Goal: Information Seeking & Learning: Learn about a topic

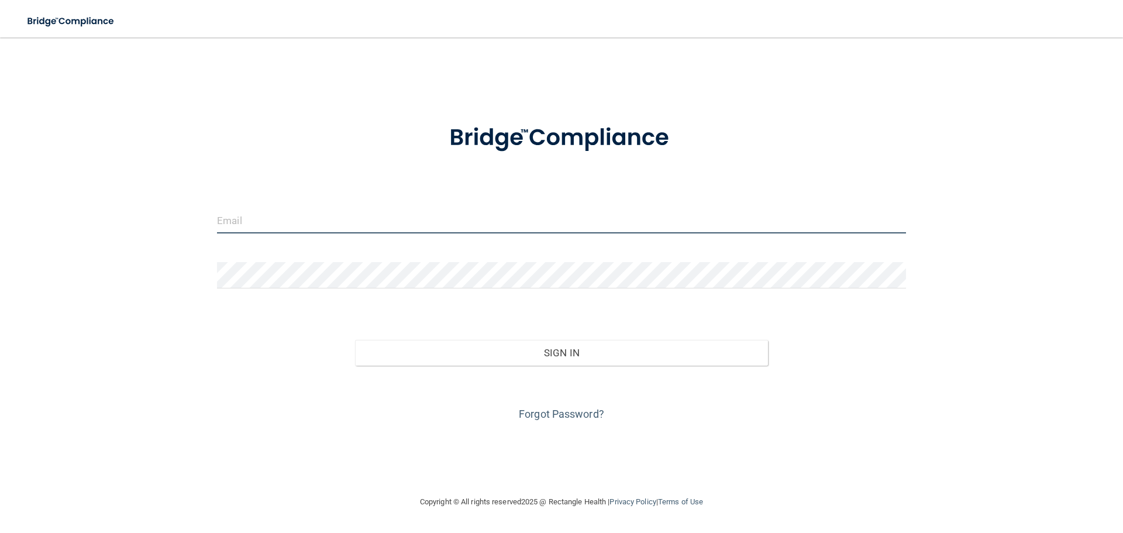
click at [390, 222] on input "email" at bounding box center [561, 220] width 689 height 26
type input "[EMAIL_ADDRESS][DOMAIN_NAME]"
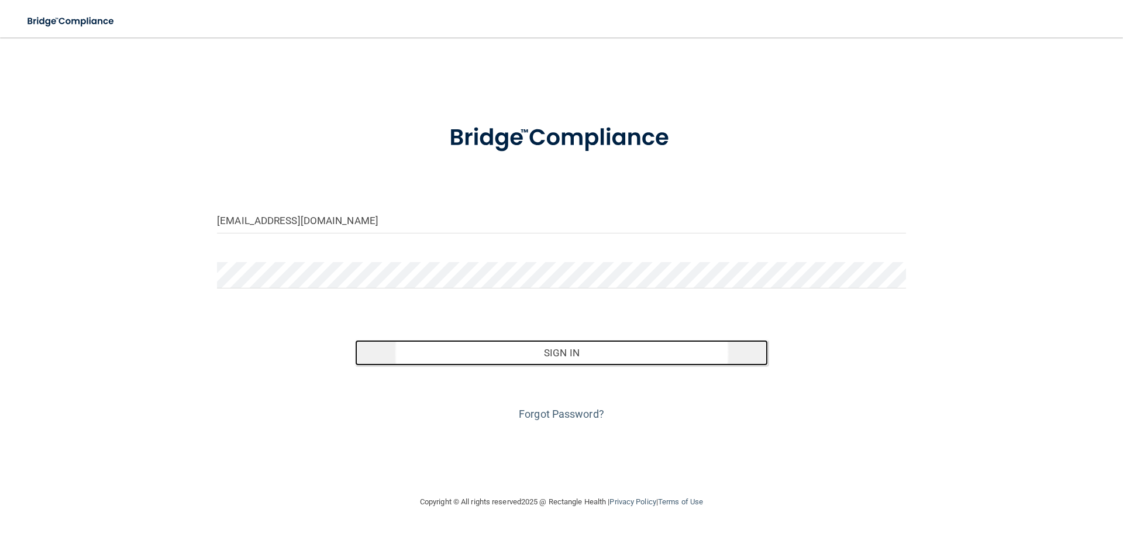
click at [594, 350] on button "Sign In" at bounding box center [561, 353] width 413 height 26
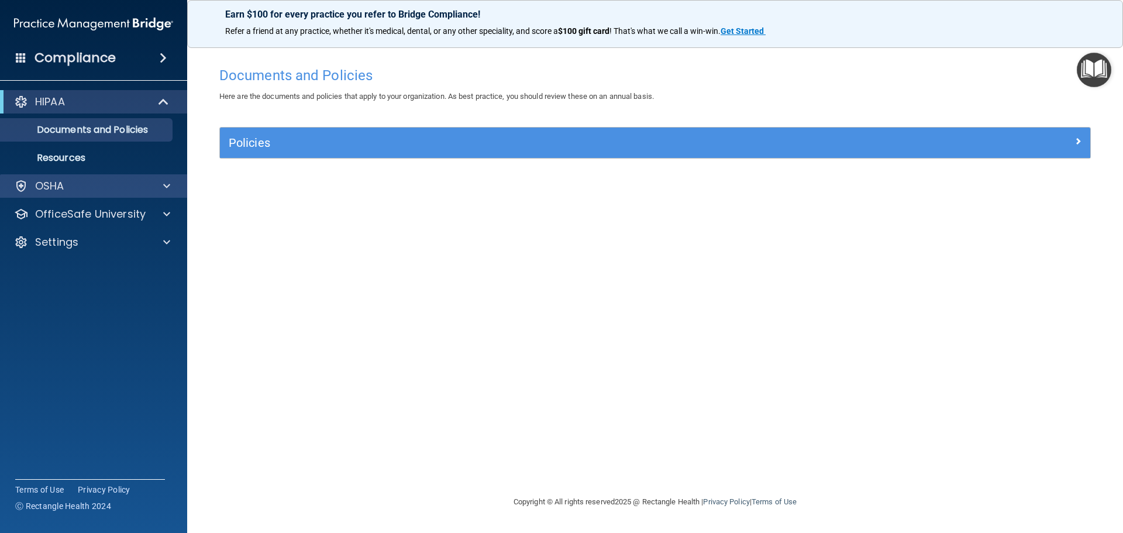
click at [101, 196] on div "OSHA" at bounding box center [94, 185] width 188 height 23
click at [163, 185] on span at bounding box center [166, 186] width 7 height 14
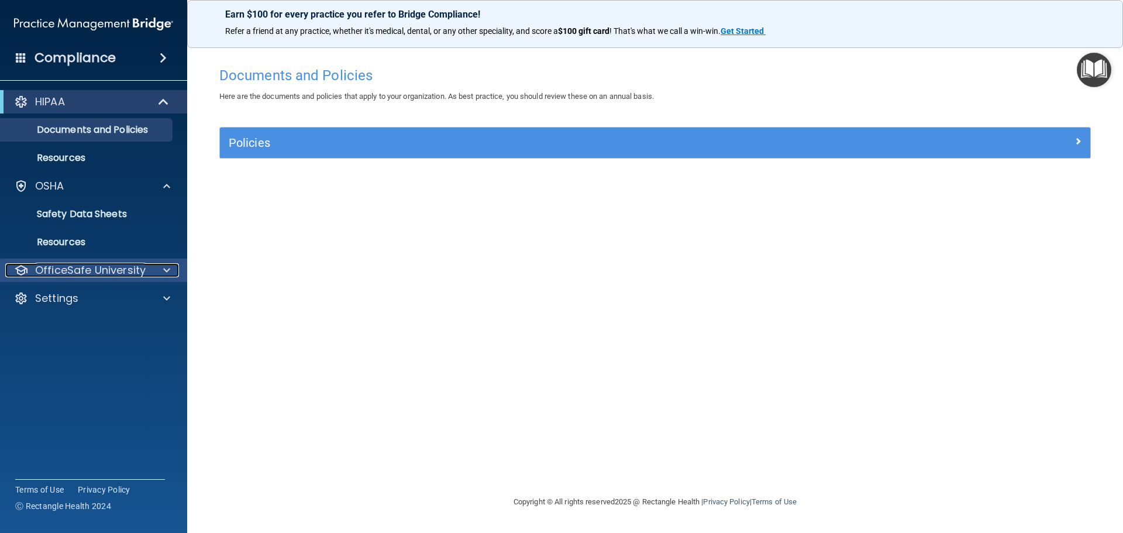
click at [164, 273] on span at bounding box center [166, 270] width 7 height 14
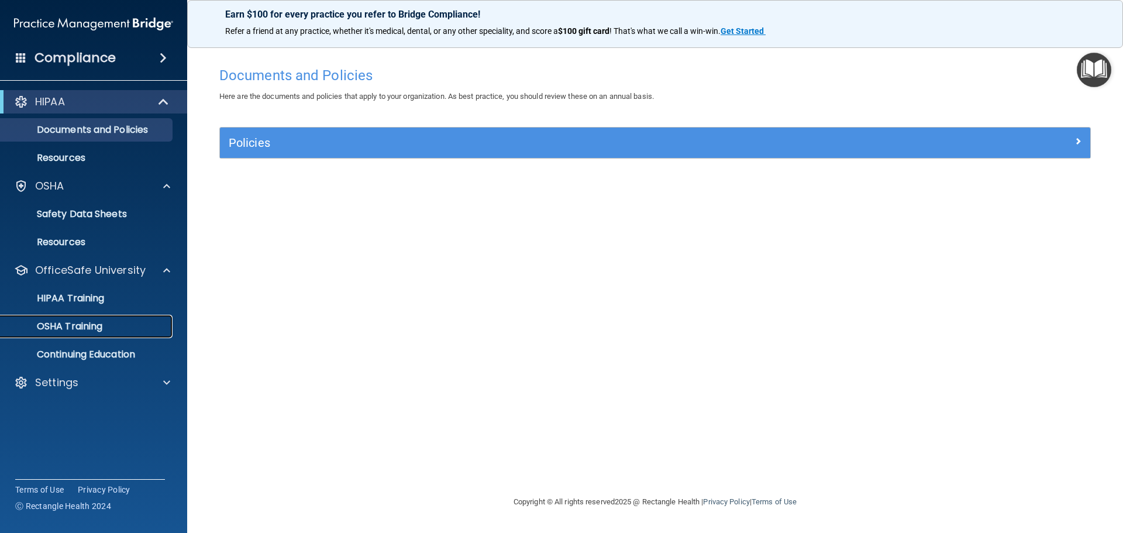
click at [99, 327] on p "OSHA Training" at bounding box center [55, 326] width 95 height 12
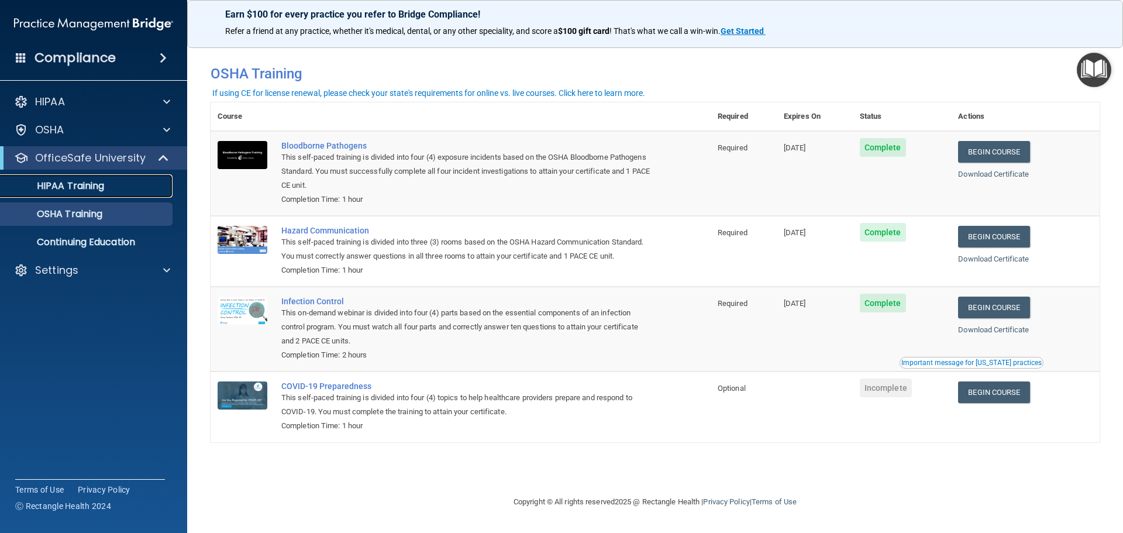
click at [90, 187] on p "HIPAA Training" at bounding box center [56, 186] width 96 height 12
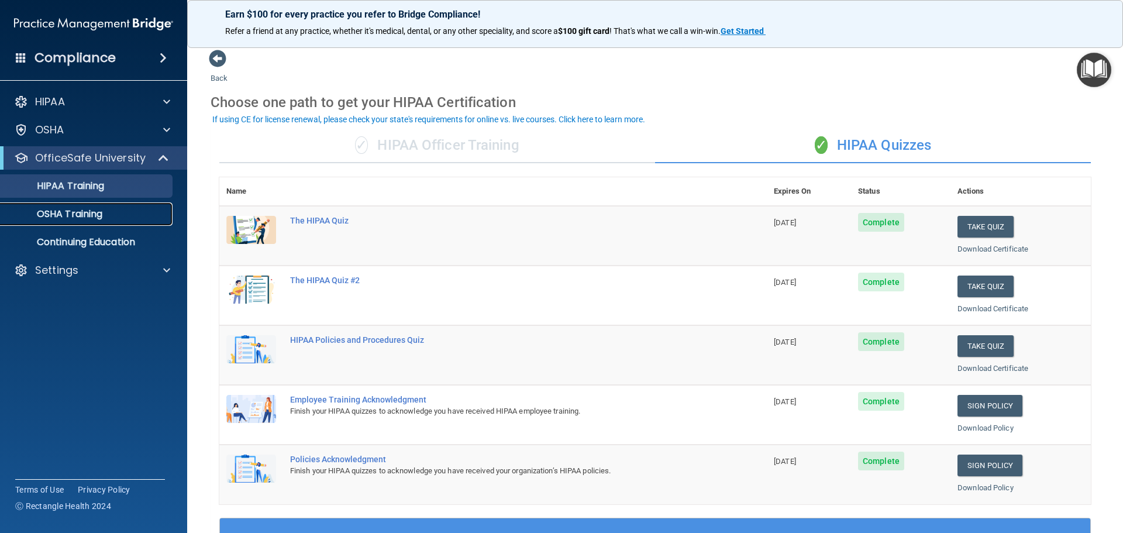
click at [88, 211] on p "OSHA Training" at bounding box center [55, 214] width 95 height 12
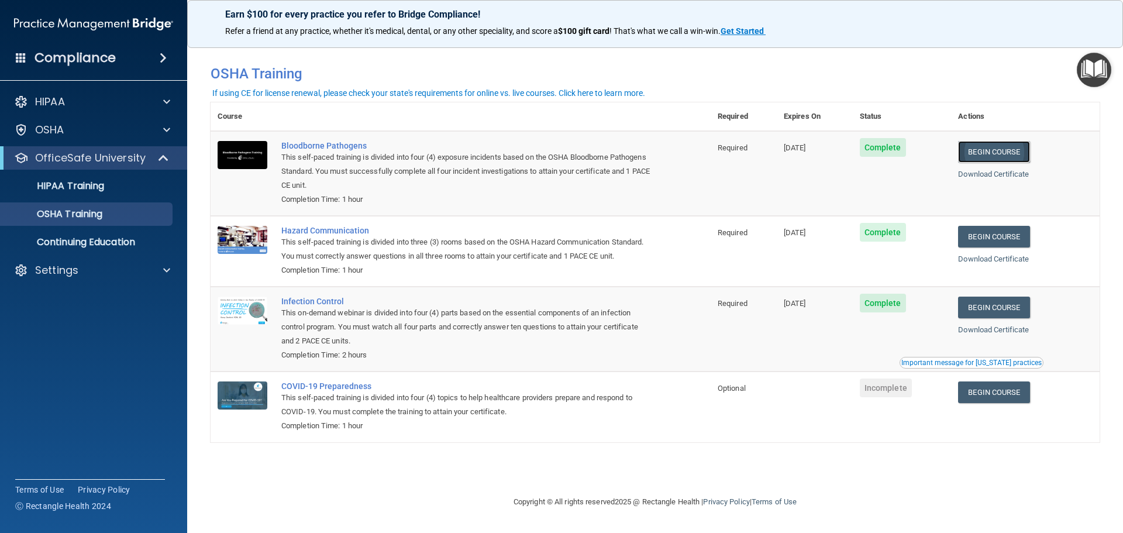
click at [992, 150] on link "Begin Course" at bounding box center [993, 152] width 71 height 22
